Goal: Task Accomplishment & Management: Use online tool/utility

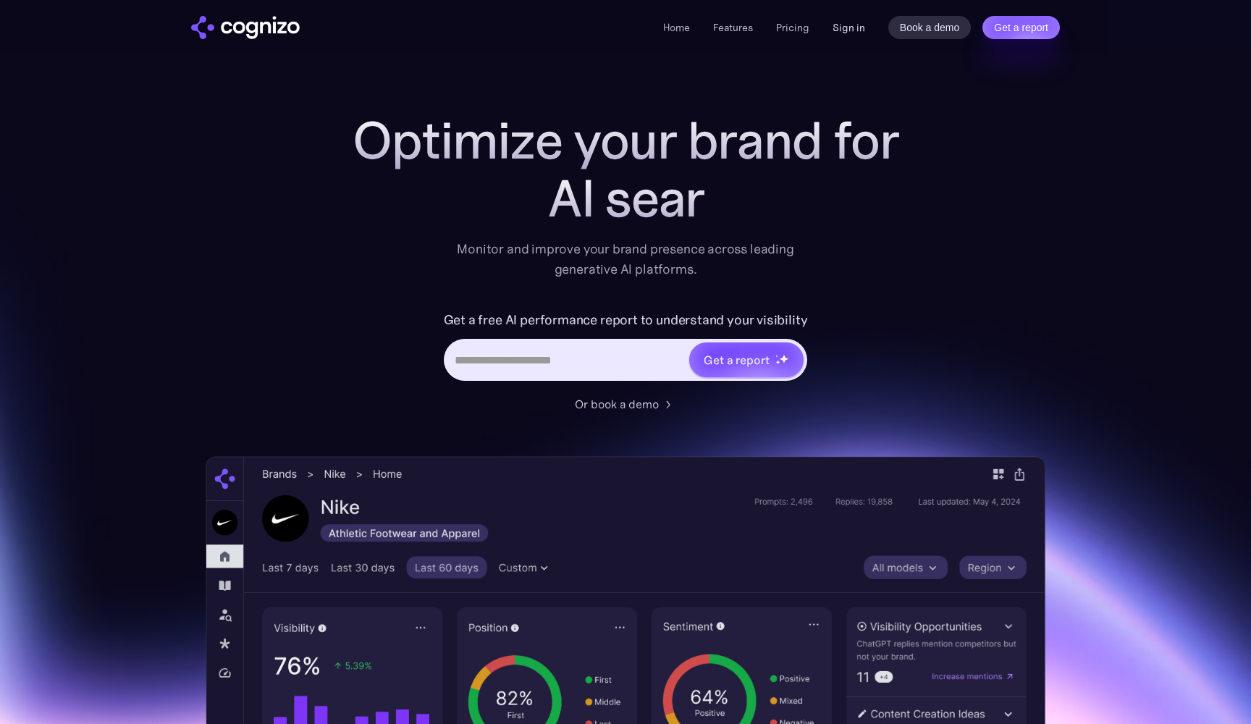
click at [852, 26] on link "Sign in" at bounding box center [849, 27] width 33 height 17
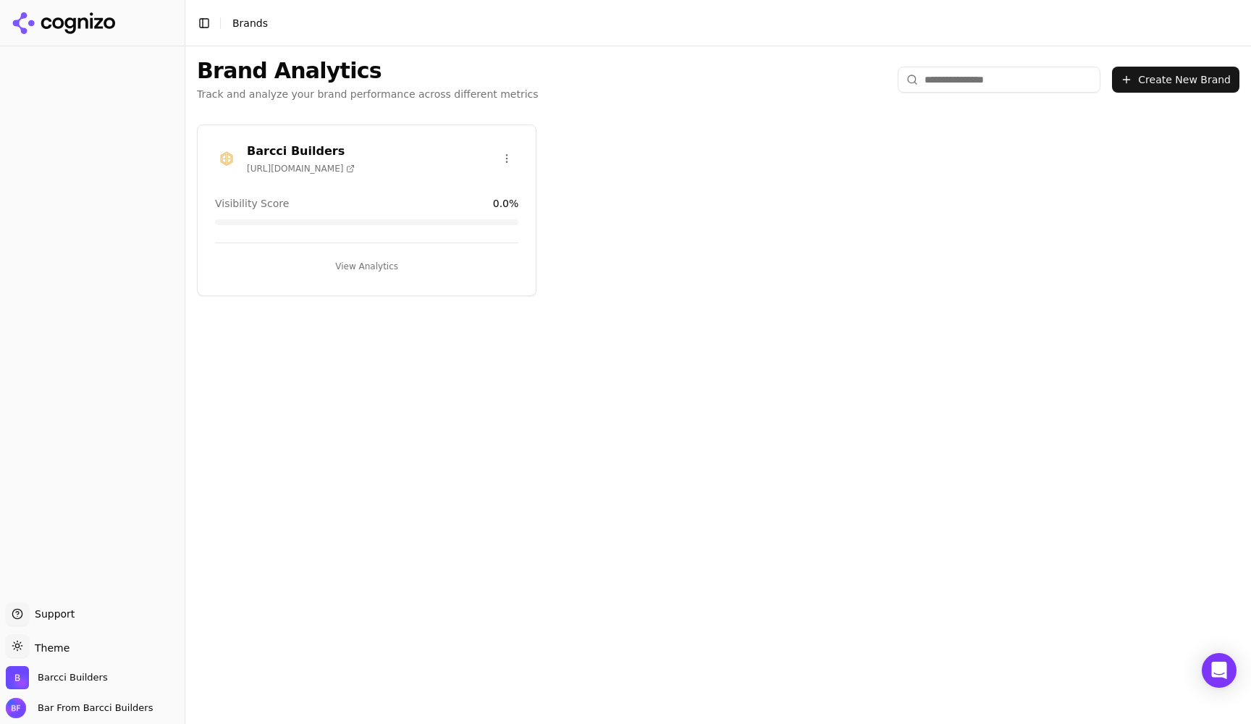
click at [367, 165] on div "Barcci Builders [URL][DOMAIN_NAME]" at bounding box center [366, 159] width 303 height 32
click at [416, 143] on div "Barcci Builders [URL][DOMAIN_NAME]" at bounding box center [366, 159] width 303 height 32
click at [284, 143] on h3 "Barcci Builders" at bounding box center [301, 151] width 108 height 17
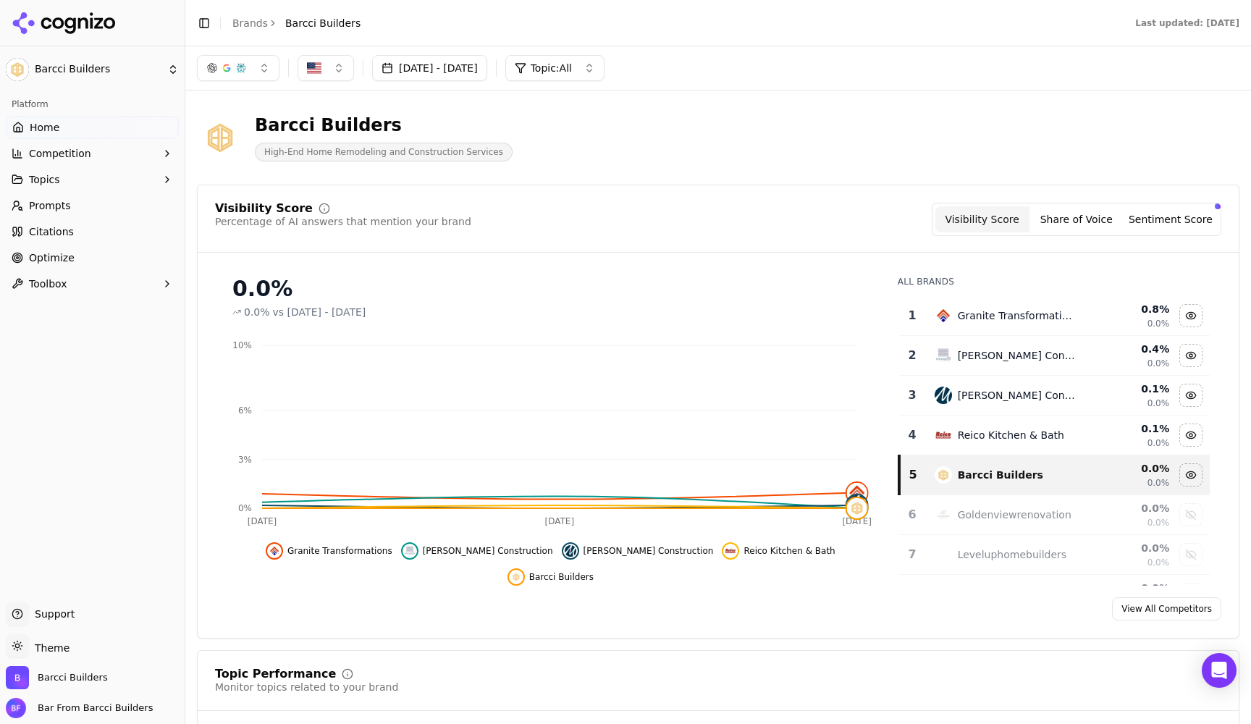
click at [62, 205] on span "Prompts" at bounding box center [50, 205] width 42 height 14
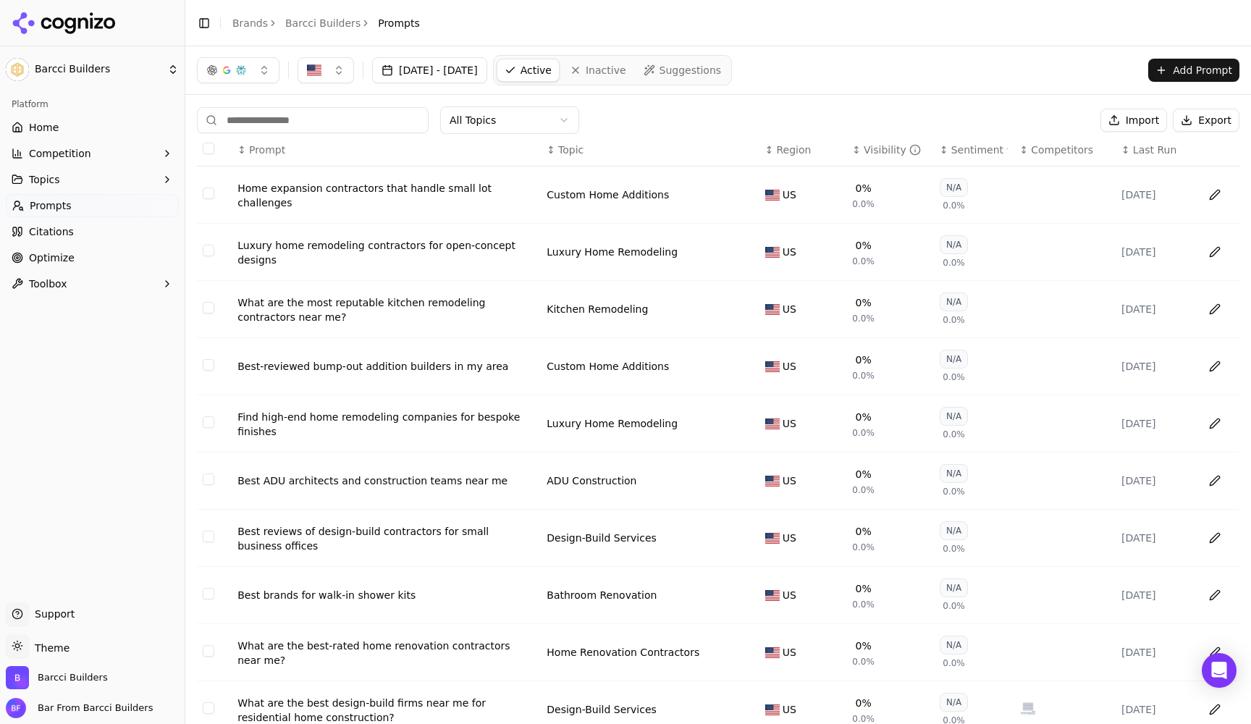
click at [1212, 127] on button "Export" at bounding box center [1206, 120] width 67 height 23
click at [1128, 117] on button "Import" at bounding box center [1134, 120] width 67 height 23
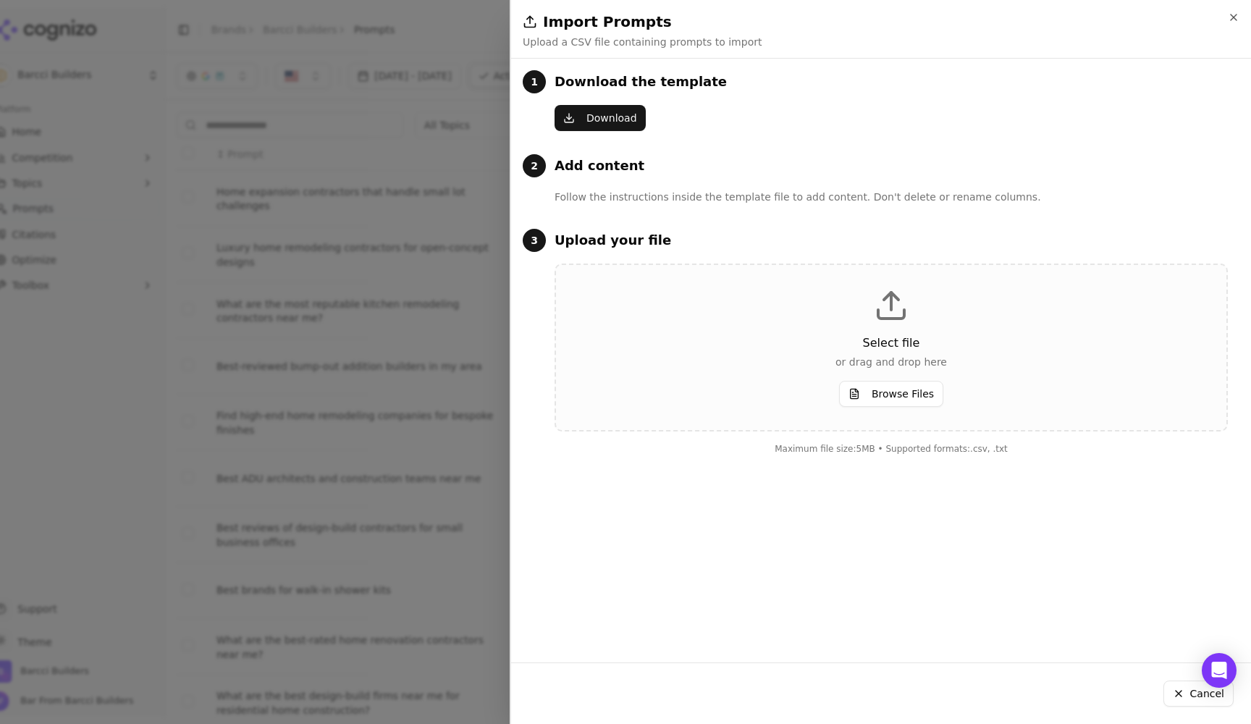
click at [614, 125] on button "Download" at bounding box center [600, 118] width 91 height 26
click at [448, 181] on div at bounding box center [625, 362] width 1251 height 724
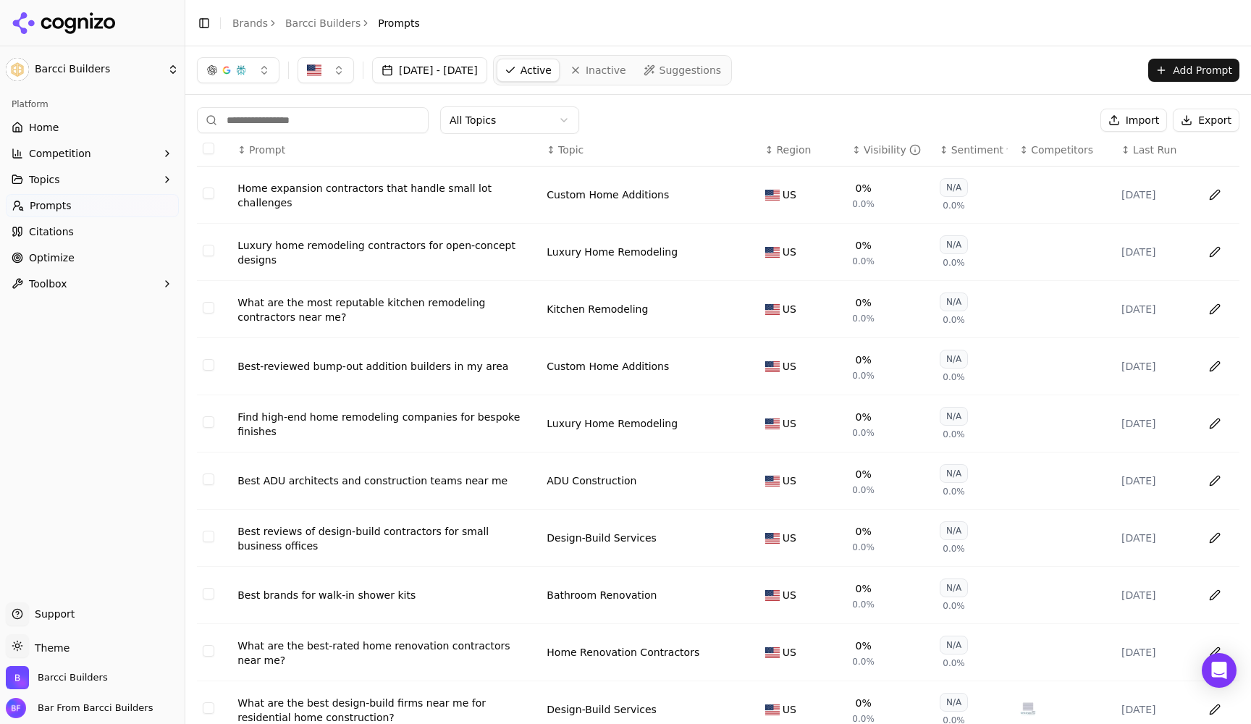
click at [793, 151] on span "Region" at bounding box center [793, 150] width 35 height 14
click at [710, 72] on span "Suggestions" at bounding box center [691, 70] width 62 height 14
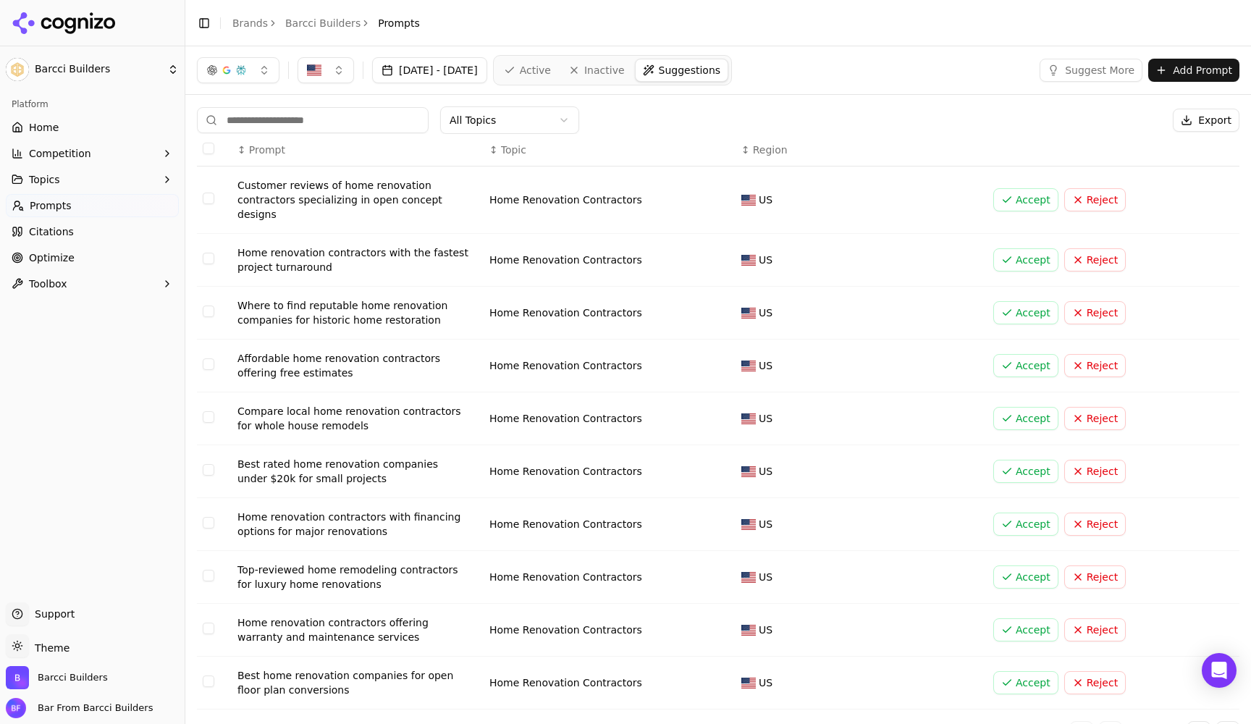
click at [334, 127] on input at bounding box center [313, 120] width 232 height 26
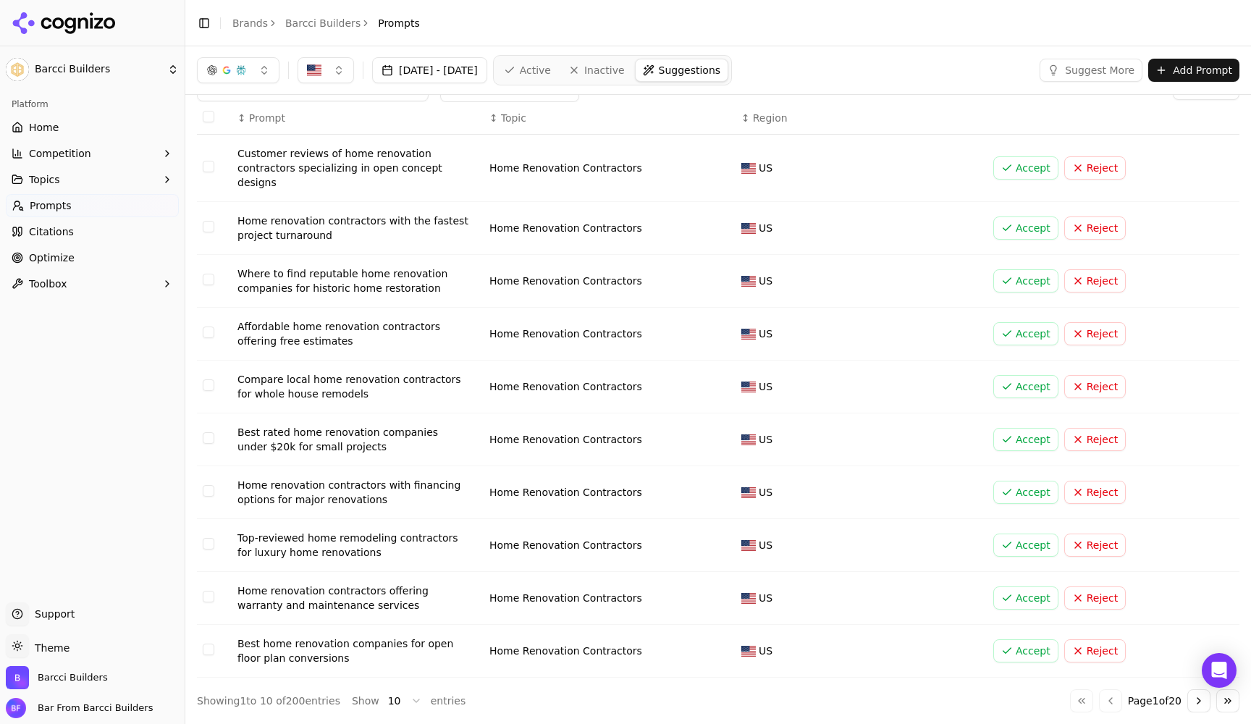
scroll to position [32, 0]
click at [1085, 70] on button "Suggest More" at bounding box center [1091, 70] width 103 height 23
click at [78, 130] on link "Home" at bounding box center [92, 127] width 173 height 23
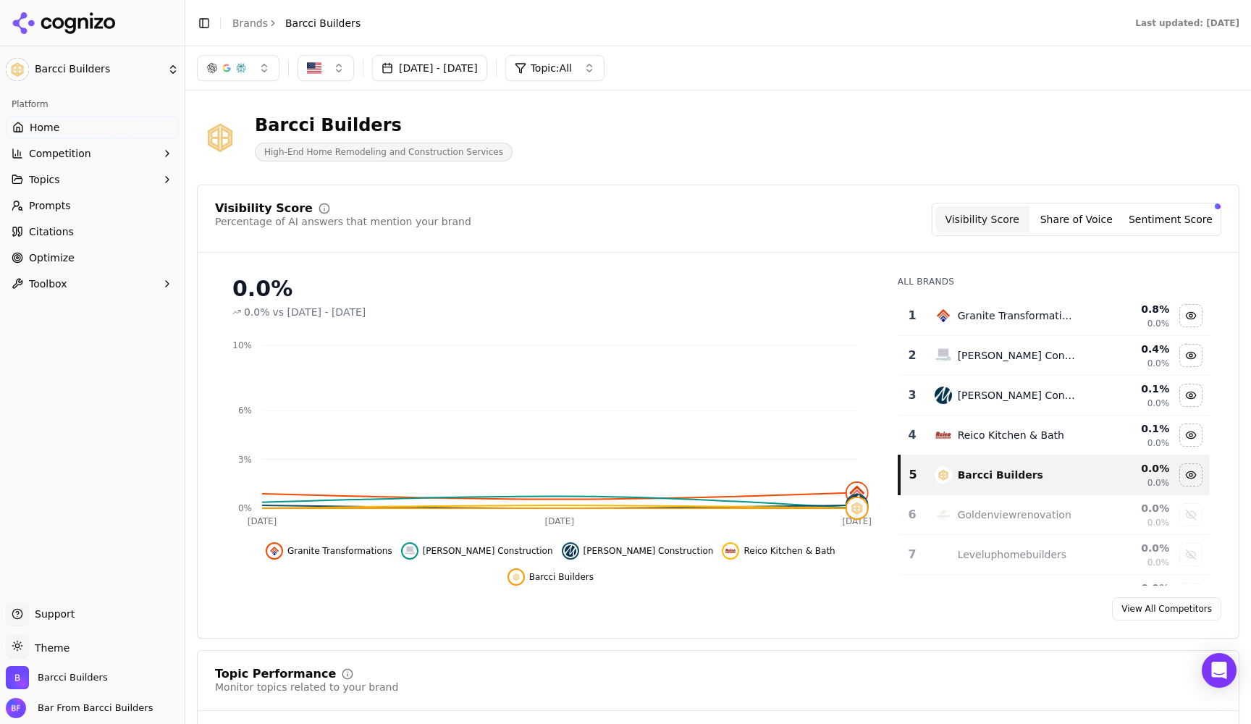
click at [56, 208] on span "Prompts" at bounding box center [50, 205] width 42 height 14
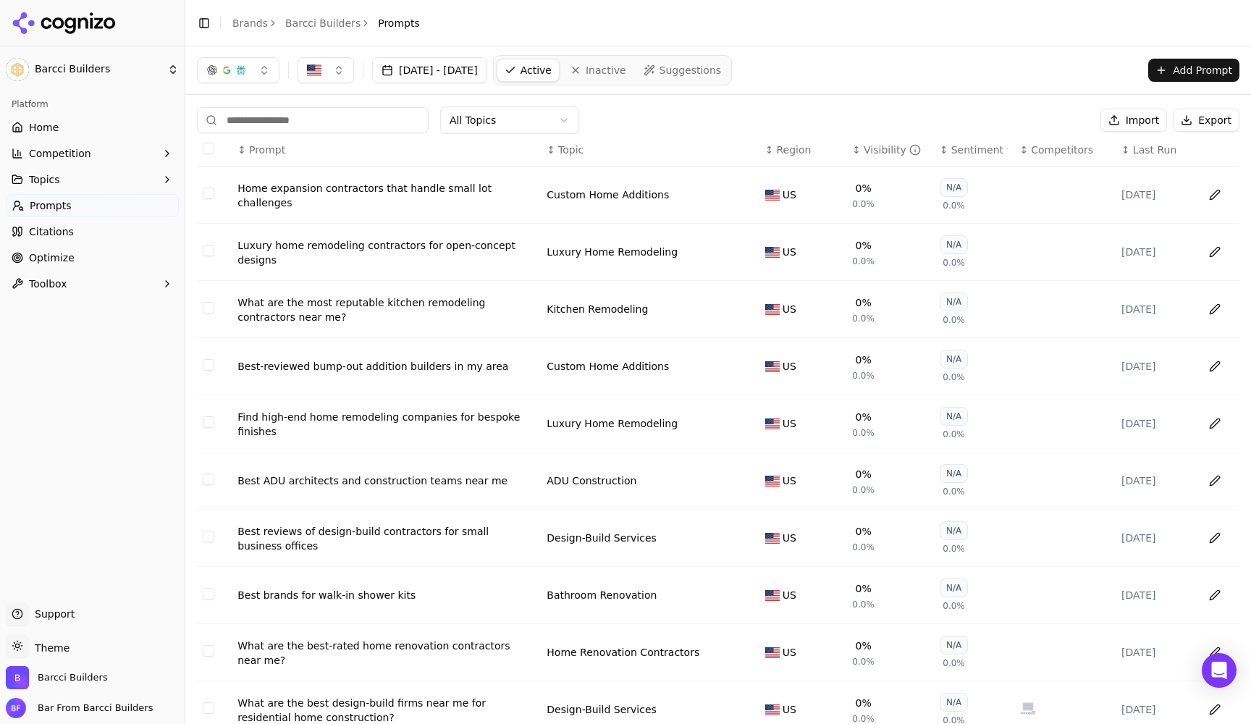
click at [1222, 122] on button "Export" at bounding box center [1206, 120] width 67 height 23
click at [210, 155] on th "Data table" at bounding box center [214, 150] width 35 height 33
click at [210, 154] on button "Select all rows" at bounding box center [209, 149] width 12 height 12
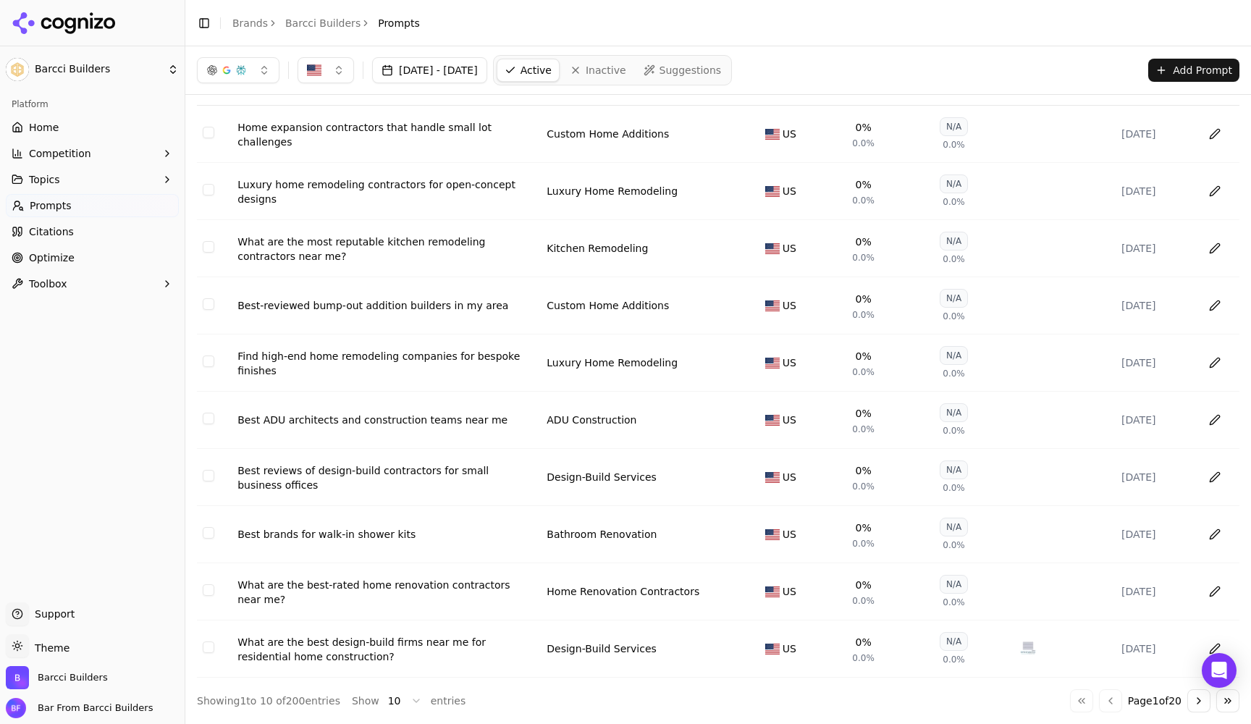
scroll to position [68, 0]
click at [412, 696] on html "Barcci Builders Platform Home Competition Topics Prompts Citations Optimize Too…" at bounding box center [625, 362] width 1251 height 724
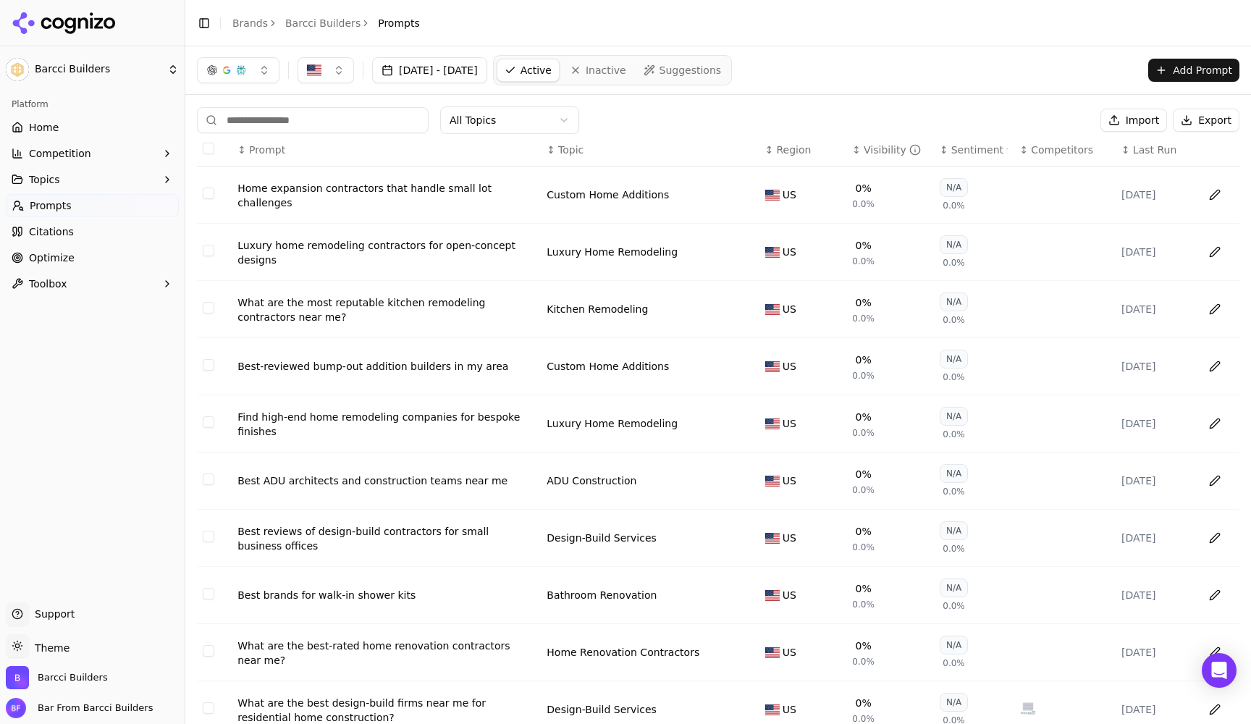
scroll to position [0, 0]
